Goal: Task Accomplishment & Management: Complete application form

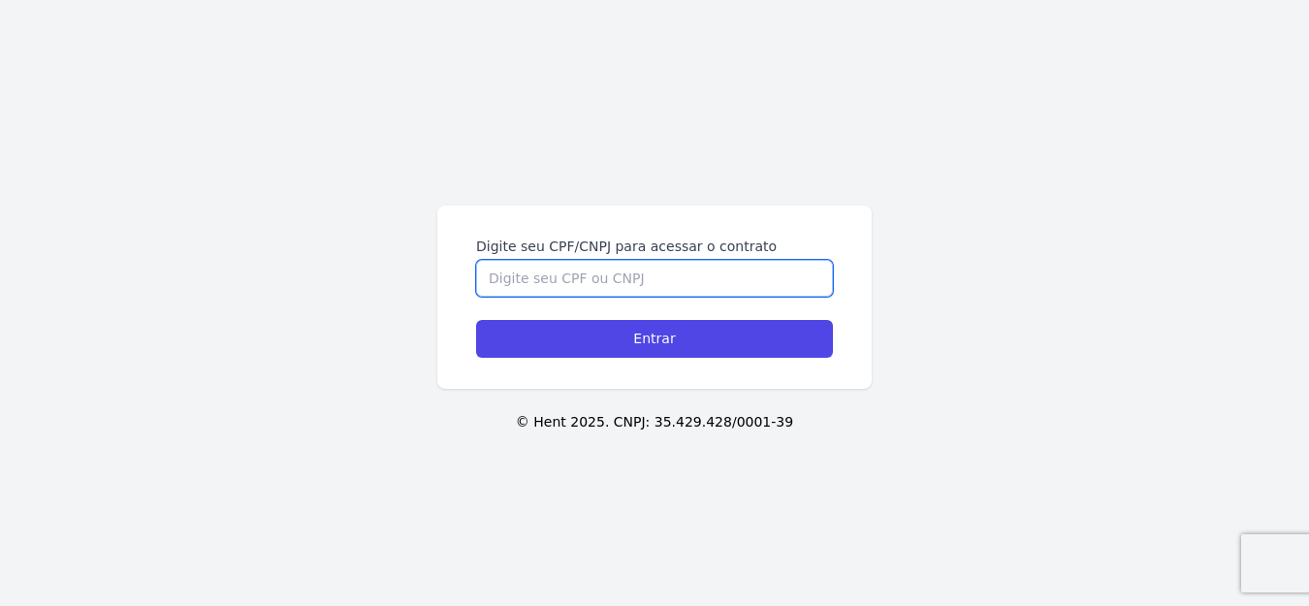
click at [540, 281] on input "Digite seu CPF/CNPJ para acessar o contrato" at bounding box center [654, 278] width 357 height 37
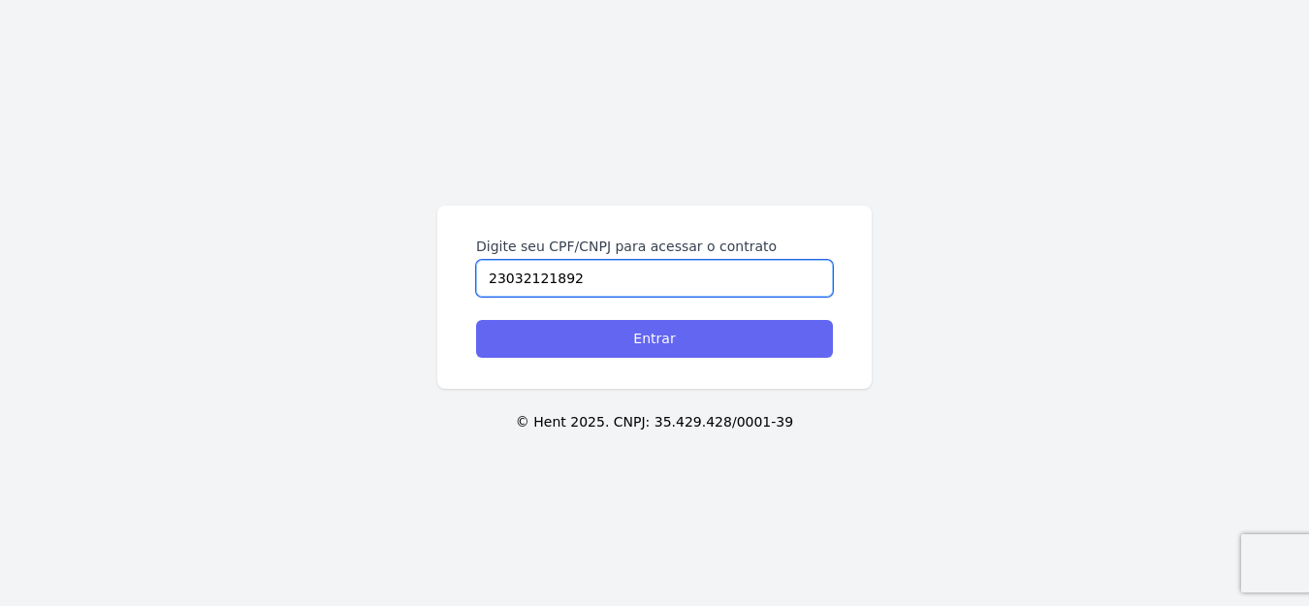
type input "23032121892"
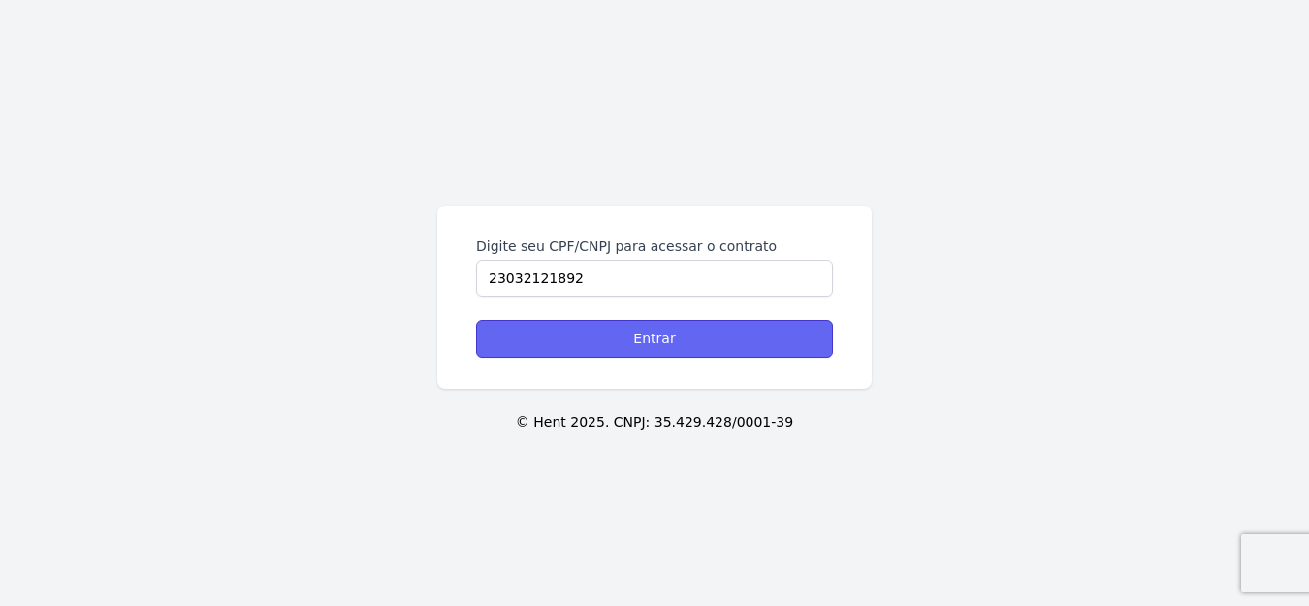
click at [554, 333] on input "Entrar" at bounding box center [654, 339] width 357 height 38
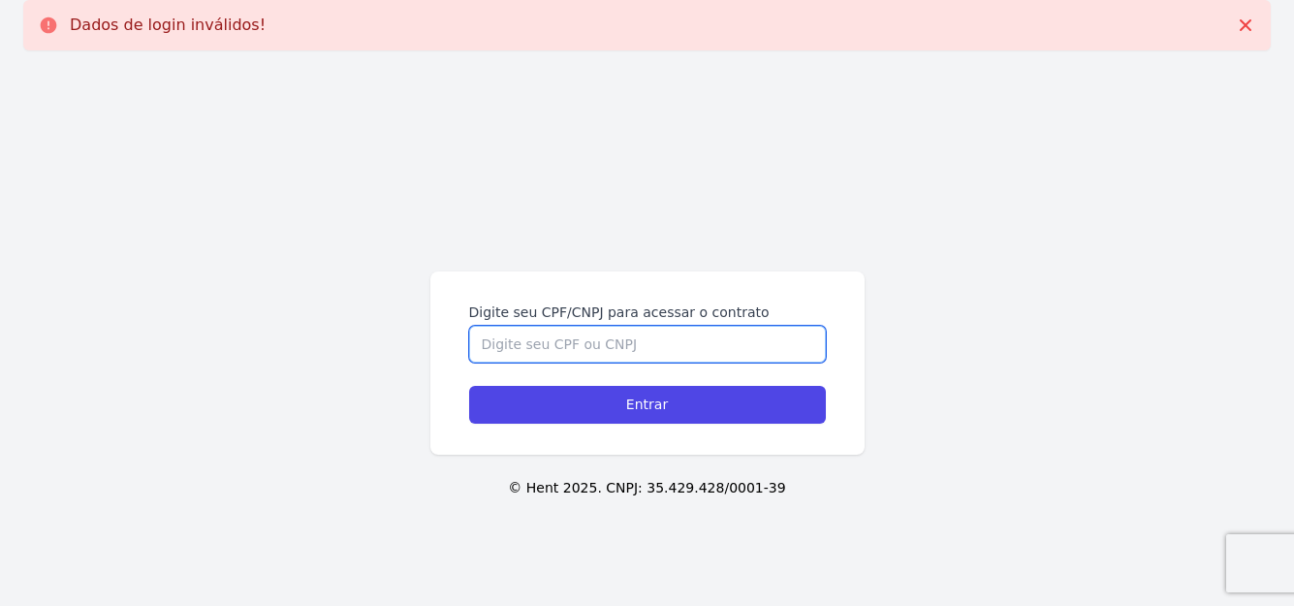
click at [554, 333] on input "Digite seu CPF/CNPJ para acessar o contrato" at bounding box center [647, 344] width 357 height 37
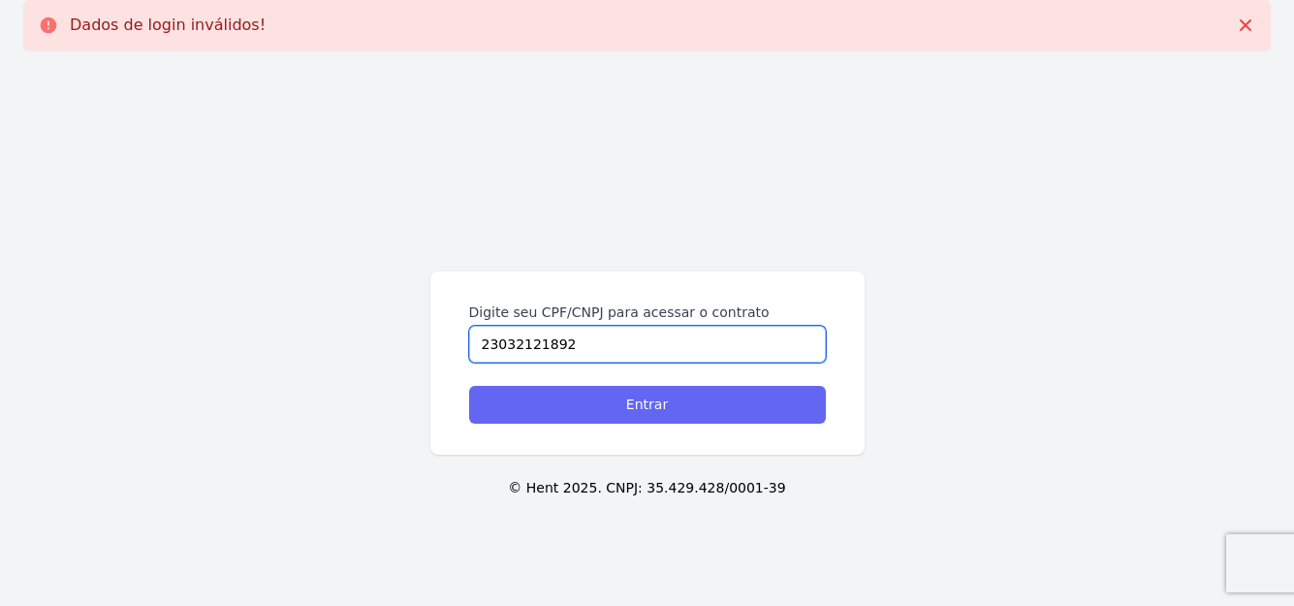
type input "23032121892"
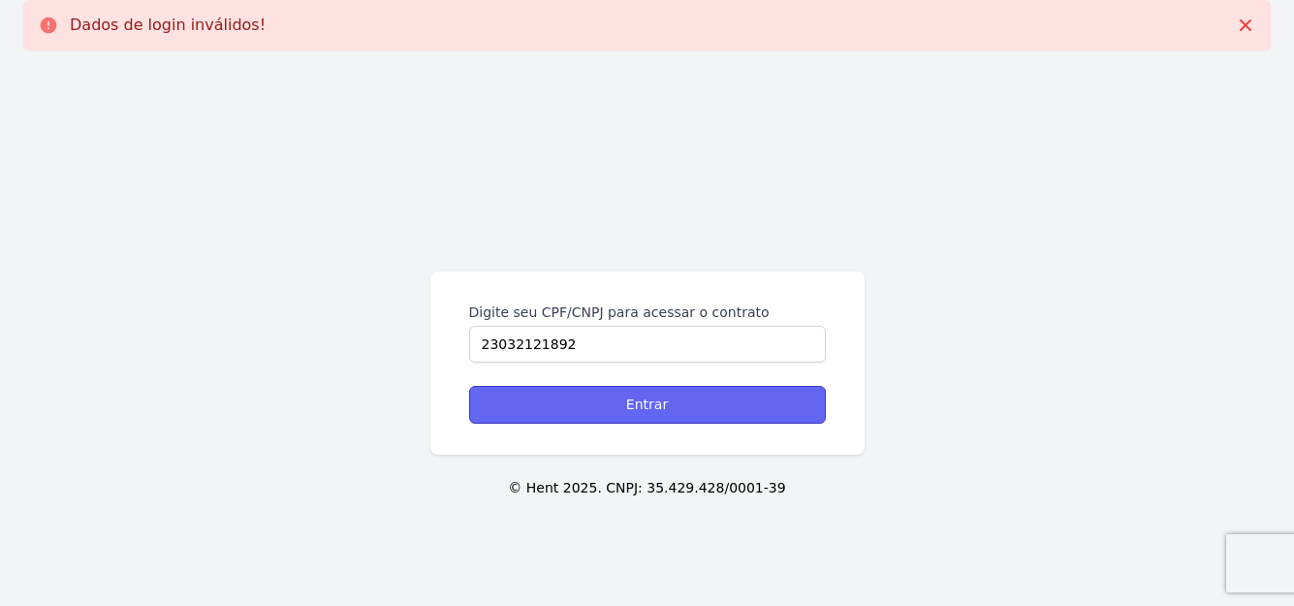
click at [560, 396] on input "Entrar" at bounding box center [647, 405] width 357 height 38
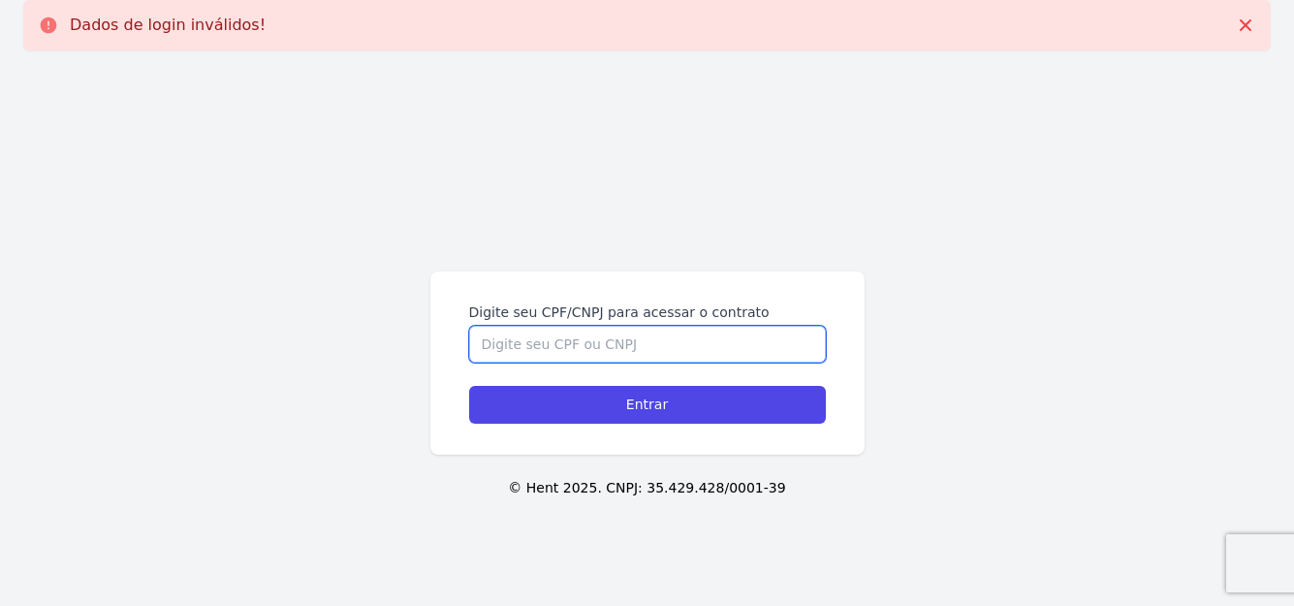
click at [573, 345] on input "Digite seu CPF/CNPJ para acessar o contrato" at bounding box center [647, 344] width 357 height 37
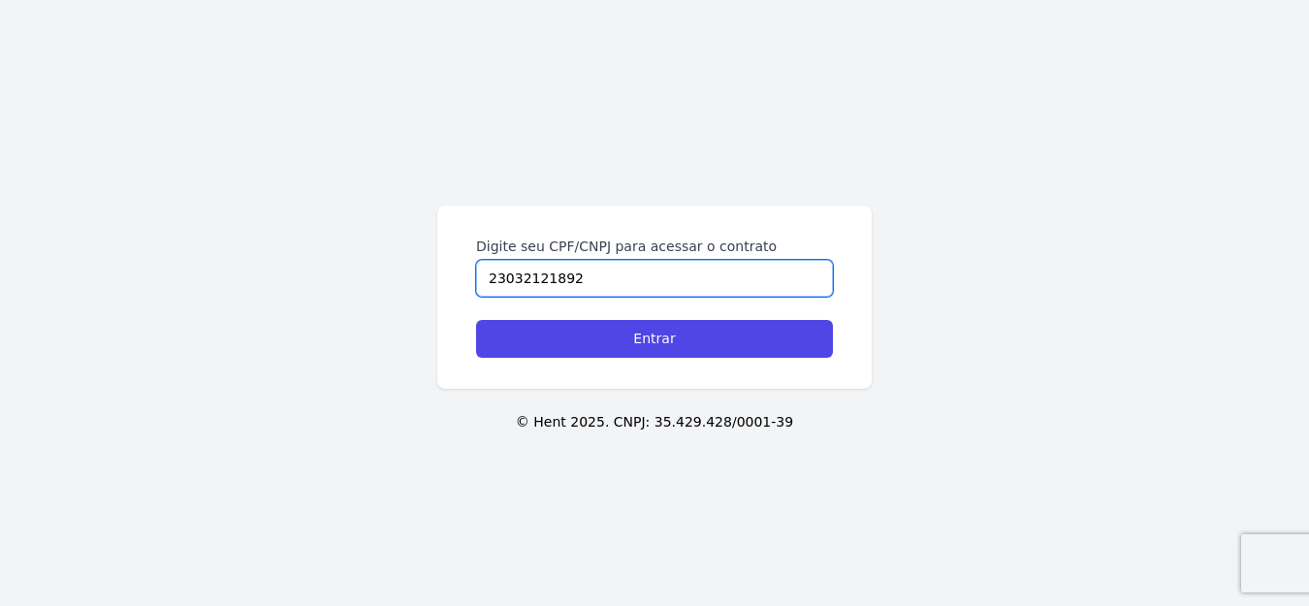
type input "23032121892"
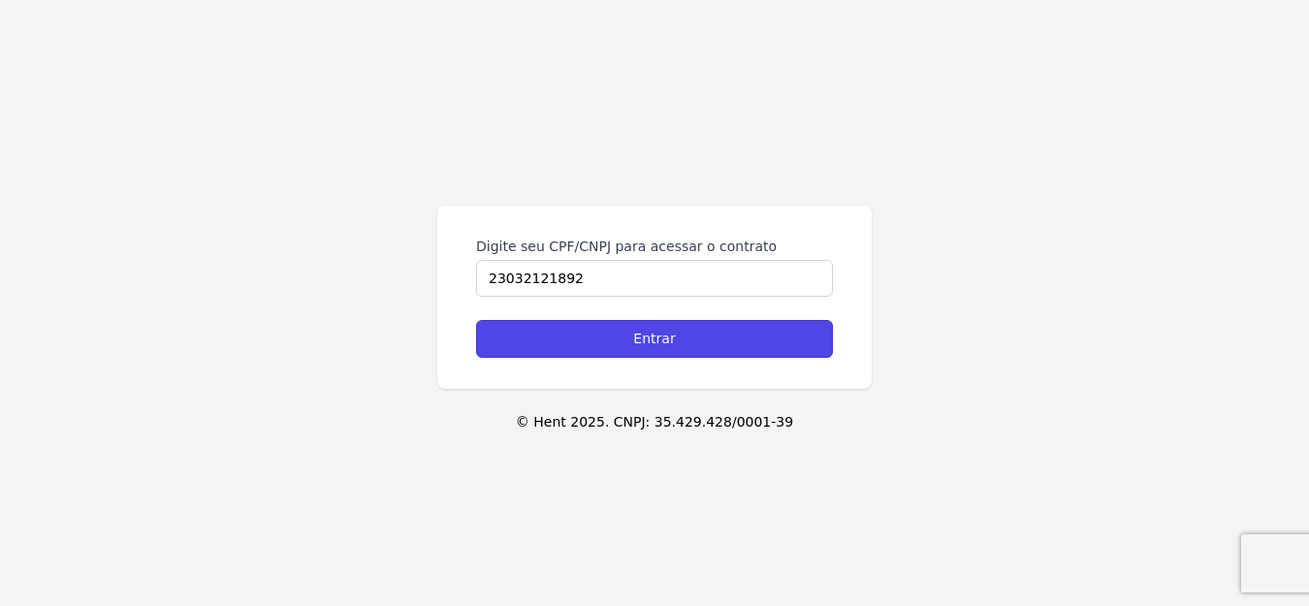
click at [573, 345] on input "Entrar" at bounding box center [654, 339] width 357 height 38
click at [546, 299] on form "Digite seu CPF/CNPJ para acessar o contrato Entrar" at bounding box center [654, 297] width 357 height 121
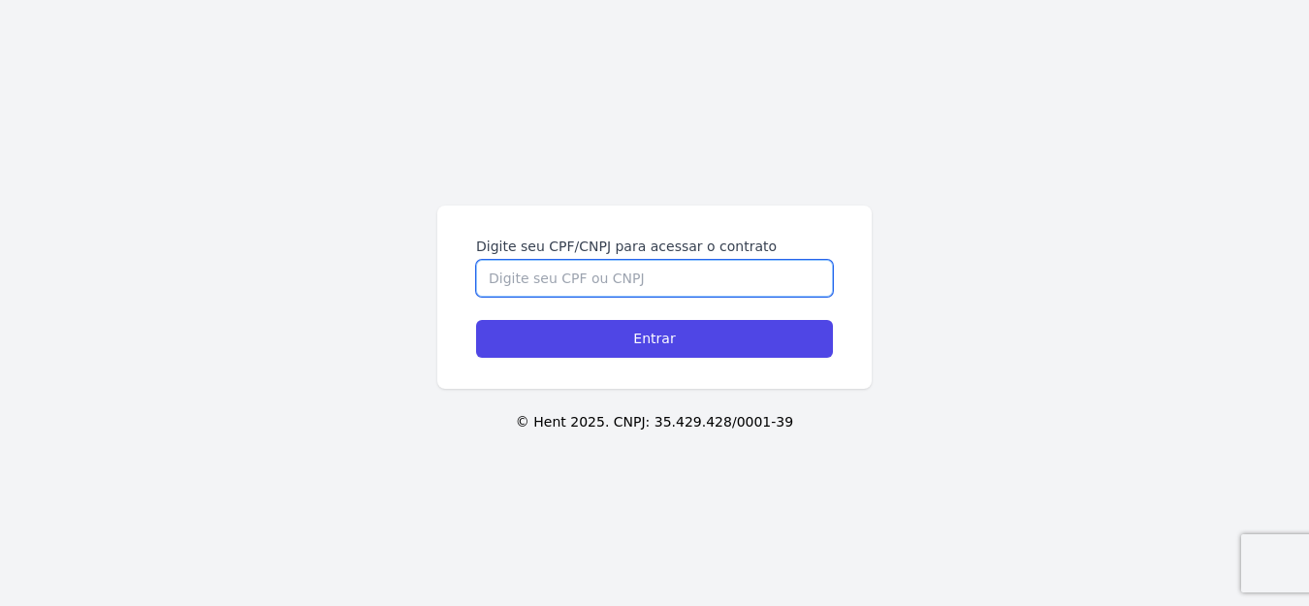
click at [536, 271] on input "Digite seu CPF/CNPJ para acessar o contrato" at bounding box center [654, 278] width 357 height 37
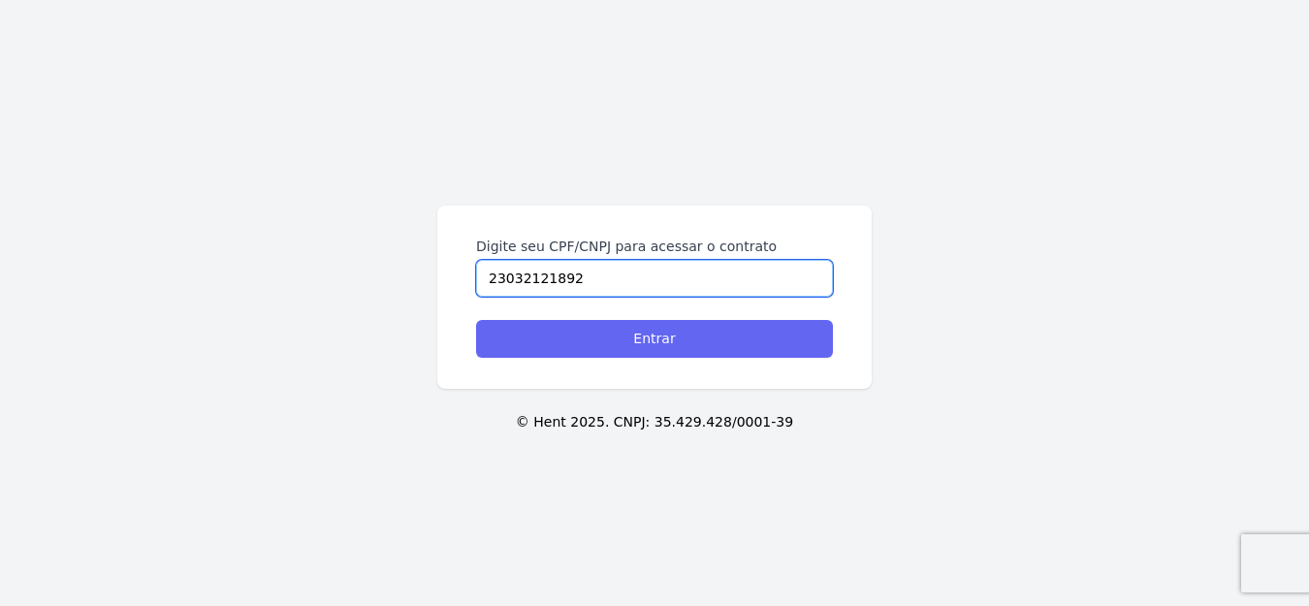
type input "23032121892"
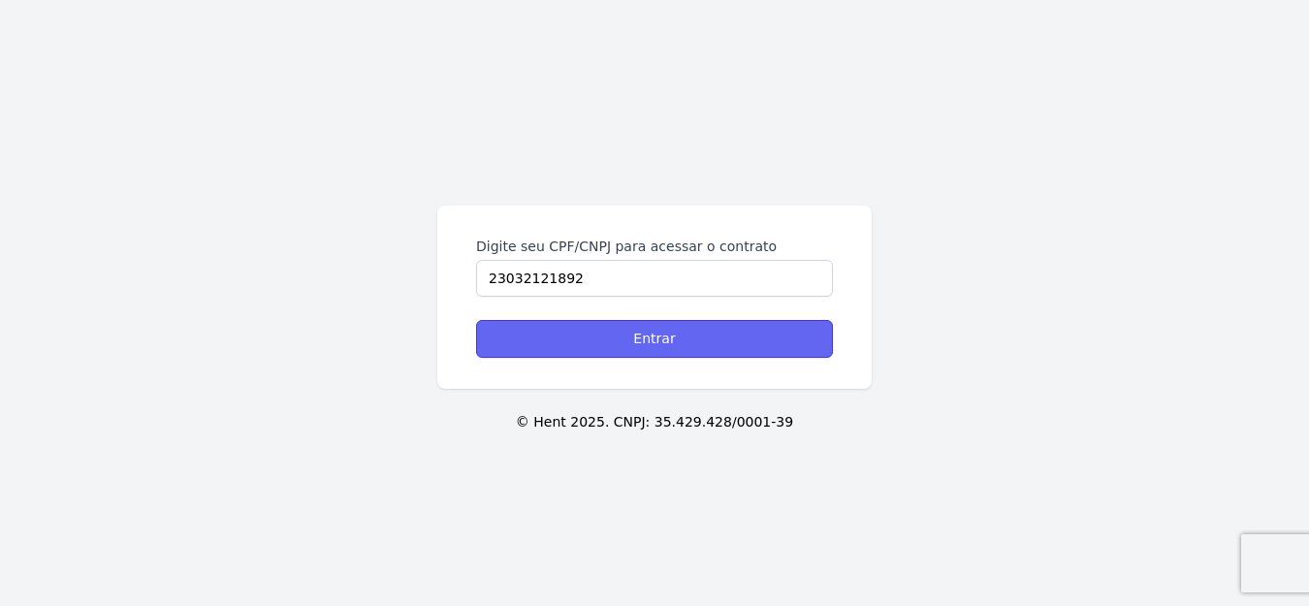
click at [608, 357] on input "Entrar" at bounding box center [654, 339] width 357 height 38
